Goal: Transaction & Acquisition: Purchase product/service

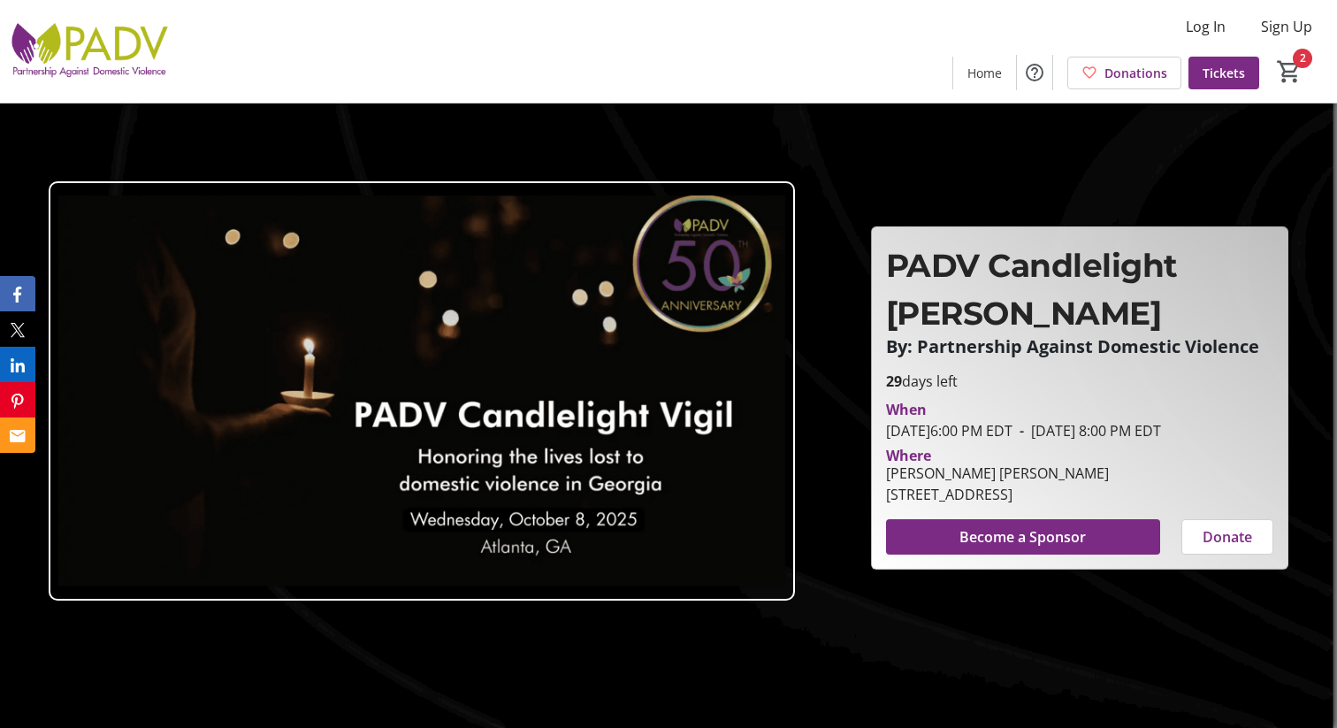
click at [324, 72] on div "Log In Sign Up Home Donations Tickets 2" at bounding box center [668, 51] width 1337 height 103
click at [988, 68] on span "Home" at bounding box center [984, 73] width 34 height 19
click at [40, 30] on img at bounding box center [89, 51] width 157 height 88
click at [57, 37] on img at bounding box center [89, 51] width 157 height 88
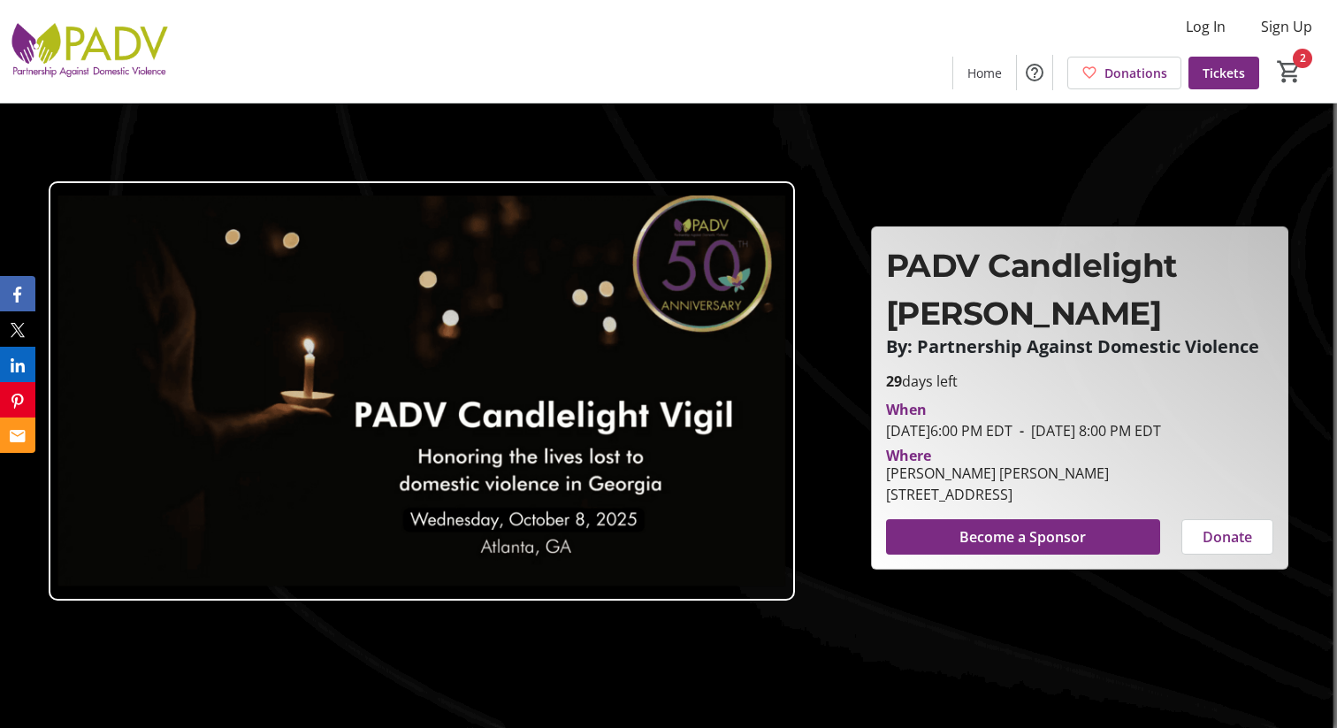
click at [57, 37] on img at bounding box center [89, 51] width 157 height 88
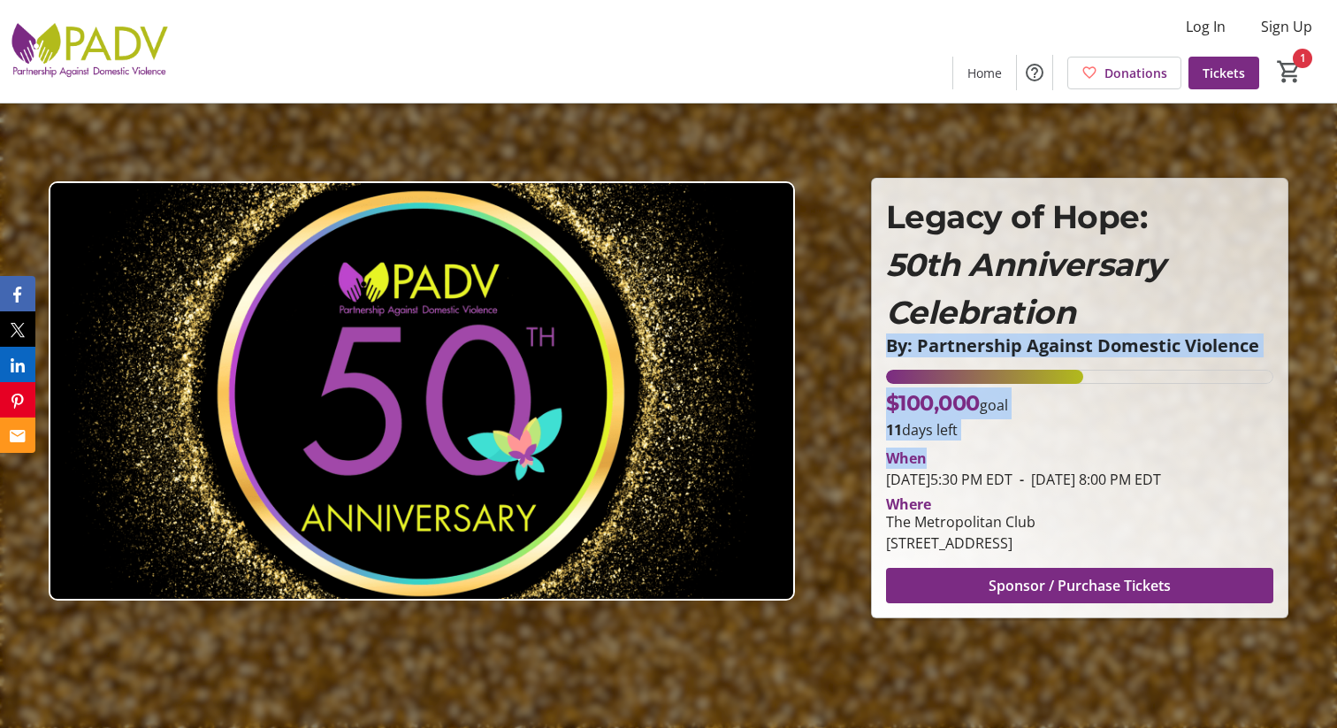
drag, startPoint x: 1225, startPoint y: 382, endPoint x: 1157, endPoint y: 276, distance: 126.1
click at [1159, 279] on div "Legacy of Hope: 50th Anniversary Celebration By: Partnership Against Domestic V…" at bounding box center [1080, 398] width 416 height 439
